Goal: Task Accomplishment & Management: Manage account settings

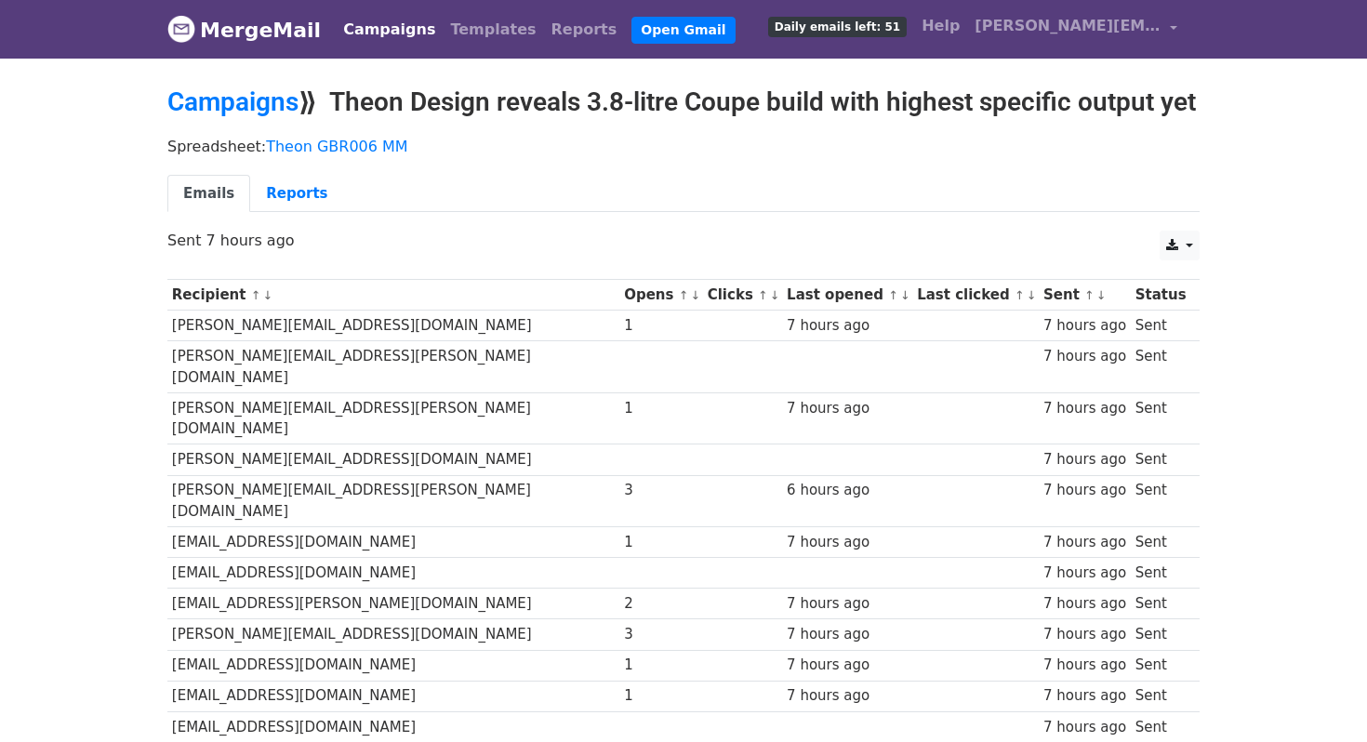
click at [690, 302] on link "↓" at bounding box center [695, 295] width 10 height 14
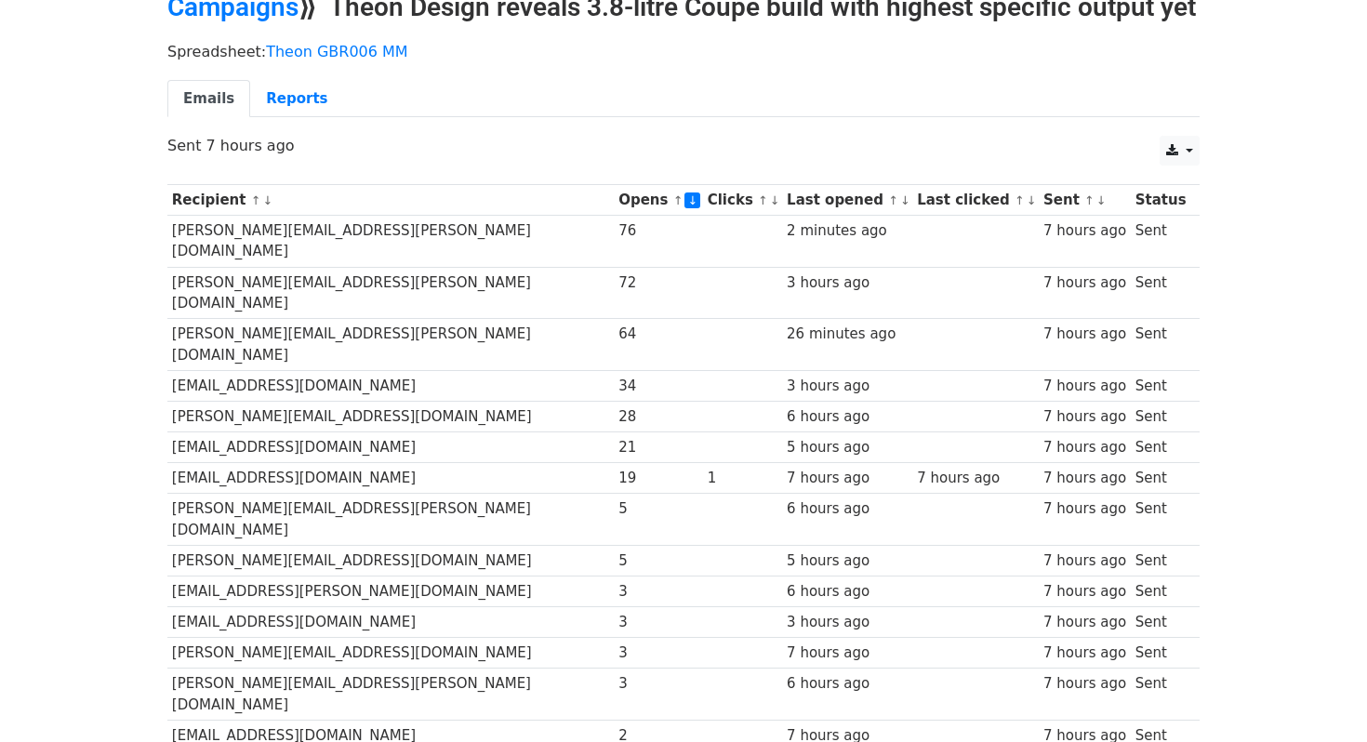
scroll to position [95, 0]
click at [833, 216] on th "Last opened ↑ ↓" at bounding box center [847, 200] width 130 height 31
click at [900, 207] on link "↓" at bounding box center [905, 200] width 10 height 14
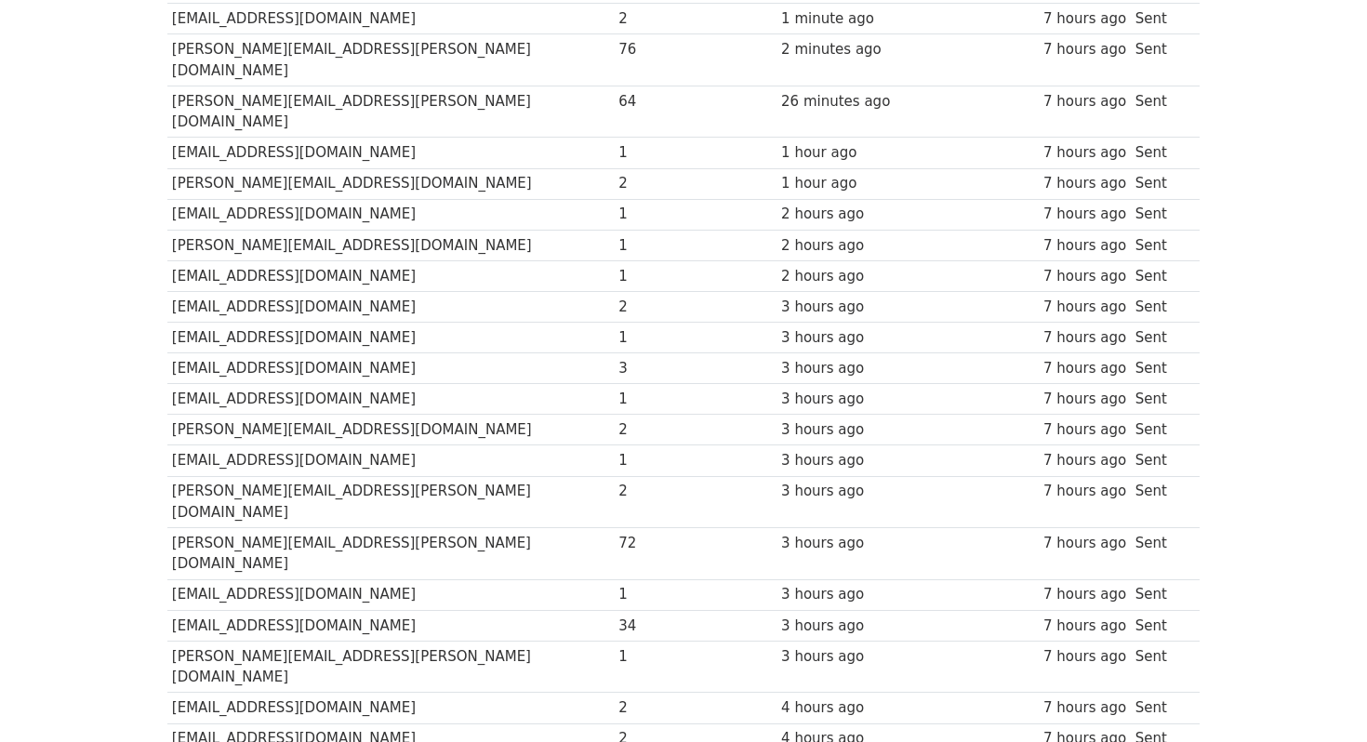
scroll to position [308, 0]
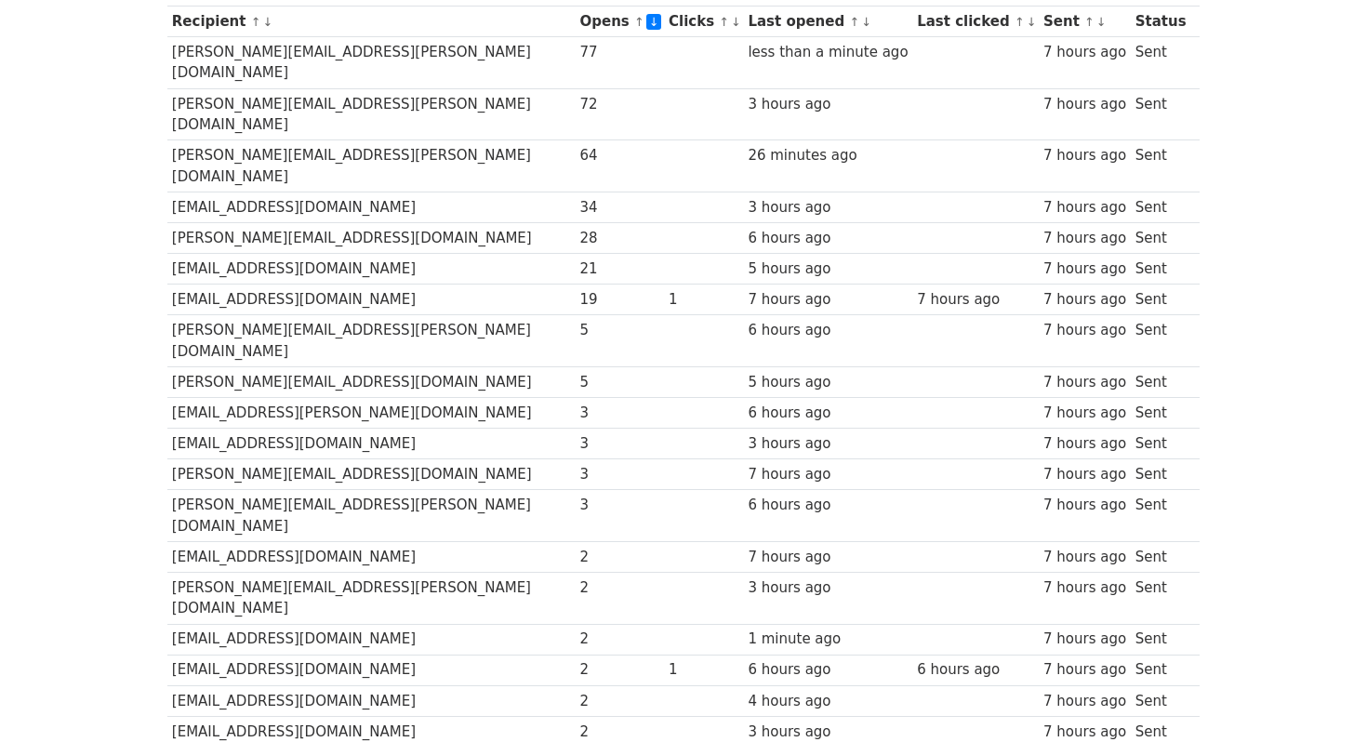
scroll to position [272, 0]
